Goal: Information Seeking & Learning: Check status

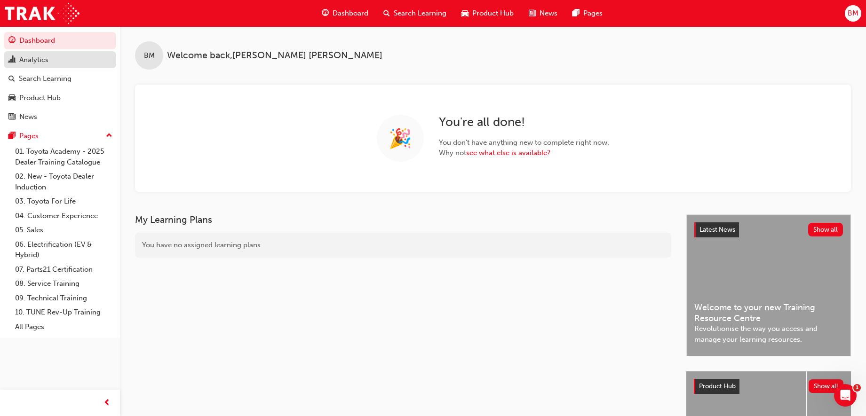
click at [31, 55] on div "Analytics" at bounding box center [33, 60] width 29 height 11
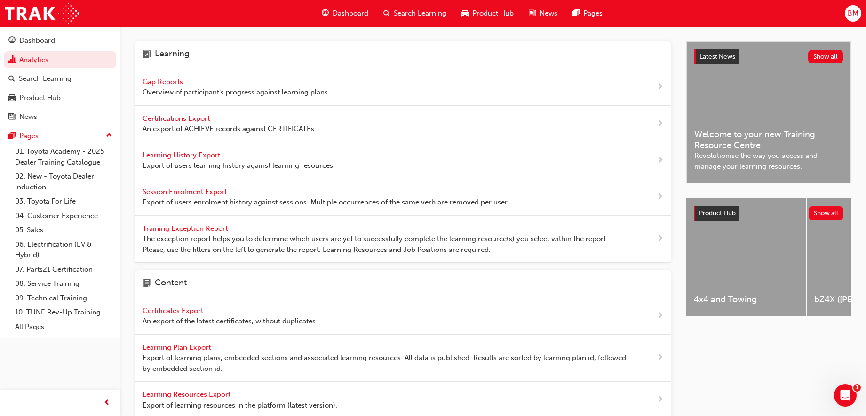
click at [177, 80] on span "Gap Reports" at bounding box center [164, 82] width 42 height 8
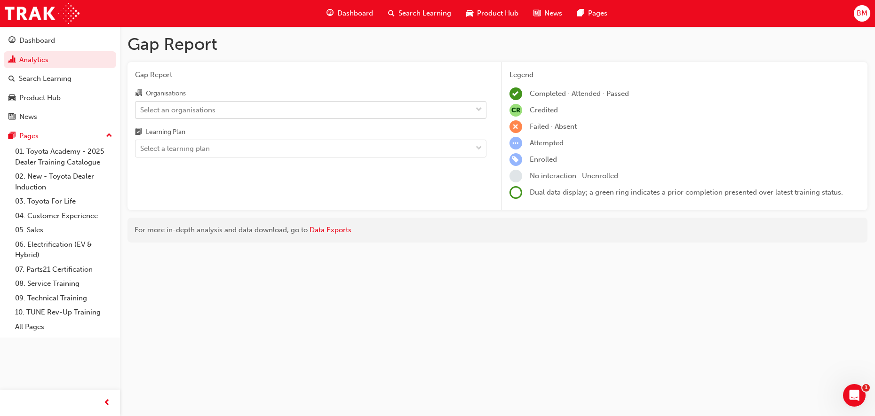
click at [215, 111] on div "Select an organisations" at bounding box center [177, 109] width 75 height 11
click at [141, 111] on input "Organisations Select an organisations" at bounding box center [140, 109] width 1 height 8
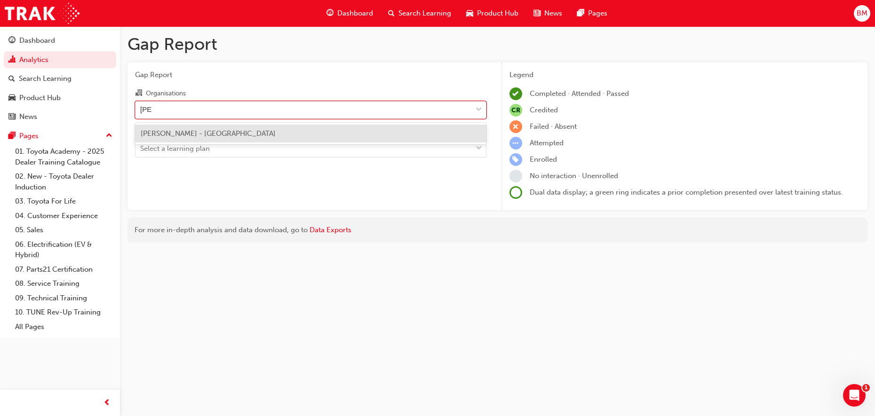
type input "[PERSON_NAME]"
click at [234, 131] on div "[PERSON_NAME] - [GEOGRAPHIC_DATA]" at bounding box center [310, 134] width 351 height 18
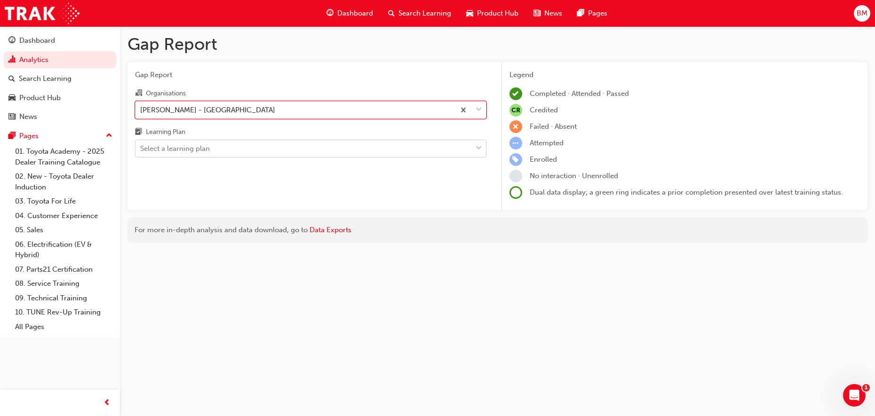
click at [215, 147] on div "Select a learning plan" at bounding box center [303, 149] width 336 height 16
click at [141, 147] on input "Learning Plan Select a learning plan" at bounding box center [140, 148] width 1 height 8
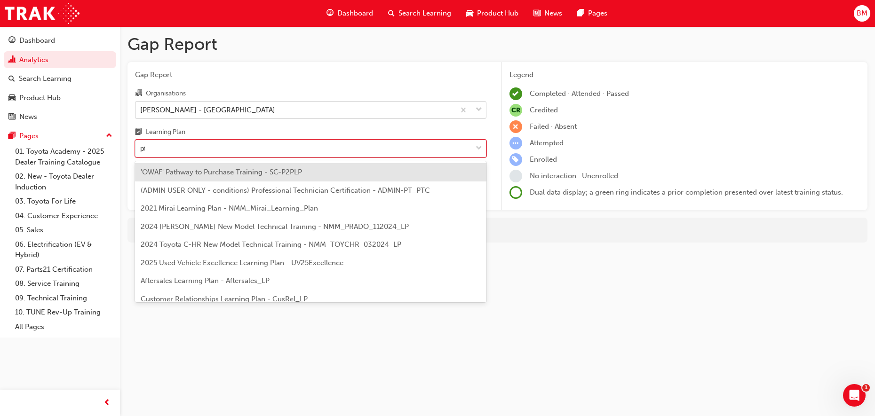
type input "ptc"
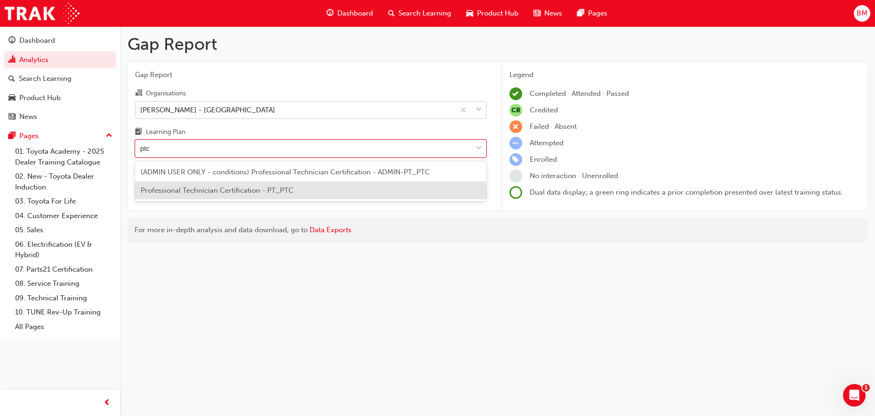
click at [232, 186] on span "Professional Technician Certification - PT_PTC" at bounding box center [217, 190] width 153 height 8
